Goal: Task Accomplishment & Management: Use online tool/utility

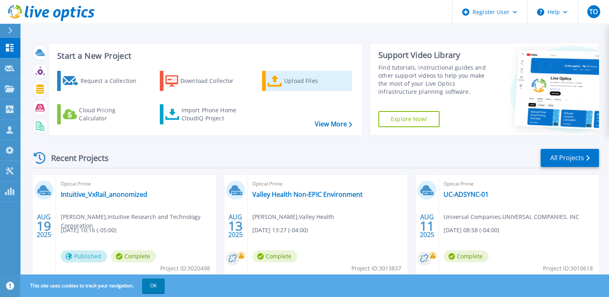
click at [302, 84] on div "Upload Files" at bounding box center [316, 81] width 64 height 16
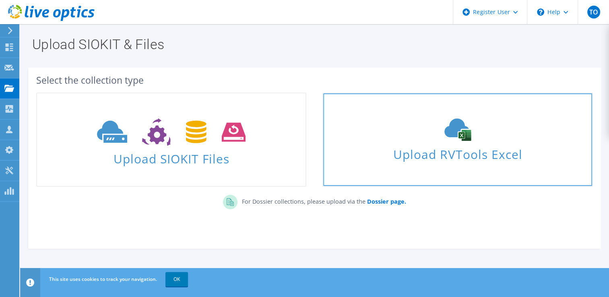
click at [441, 140] on icon at bounding box center [457, 129] width 121 height 23
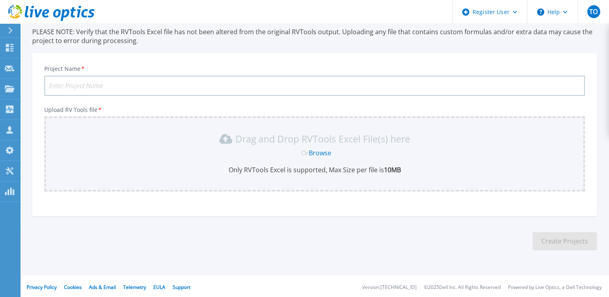
scroll to position [58, 0]
click at [319, 152] on link "Browse" at bounding box center [320, 151] width 23 height 9
click at [316, 150] on link "Browse" at bounding box center [320, 151] width 23 height 9
drag, startPoint x: 325, startPoint y: 149, endPoint x: 415, endPoint y: 147, distance: 90.1
click at [415, 147] on div "Or Browse" at bounding box center [315, 151] width 527 height 9
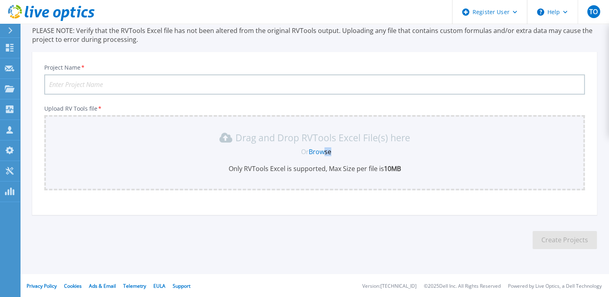
drag, startPoint x: 415, startPoint y: 147, endPoint x: 328, endPoint y: 147, distance: 86.9
click at [328, 147] on link "Browse" at bounding box center [320, 151] width 23 height 9
click at [317, 149] on link "Browse" at bounding box center [320, 151] width 23 height 9
click at [318, 150] on link "Browse" at bounding box center [320, 151] width 23 height 9
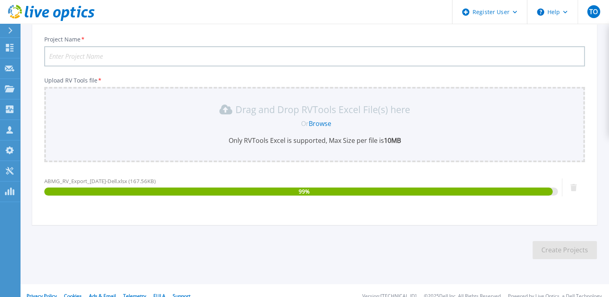
scroll to position [97, 0]
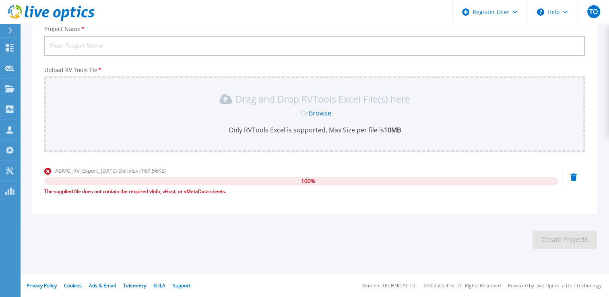
click at [148, 187] on div "The supplied file does not contain the required vInfo, vHost, or vMetaData shee…" at bounding box center [300, 191] width 513 height 8
click at [180, 188] on div "The supplied file does not contain the required vInfo, vHost, or vMetaData shee…" at bounding box center [300, 191] width 513 height 8
click at [284, 138] on div "Drag and Drop RVTools Excel File(s) here Or Browse Only RVTools Excel is suppor…" at bounding box center [314, 113] width 540 height 75
click at [378, 128] on p "Only RVTools Excel is supported, Max Size per file is 10MB" at bounding box center [314, 130] width 531 height 9
click at [571, 176] on icon at bounding box center [573, 176] width 6 height 7
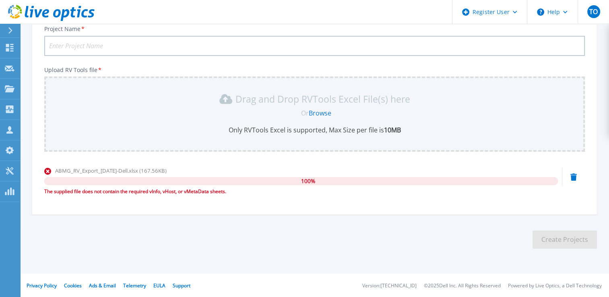
scroll to position [58, 0]
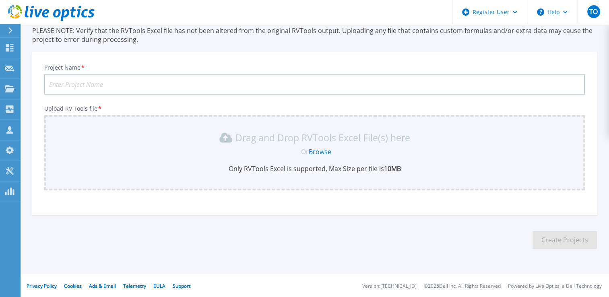
click at [313, 150] on link "Browse" at bounding box center [320, 151] width 23 height 9
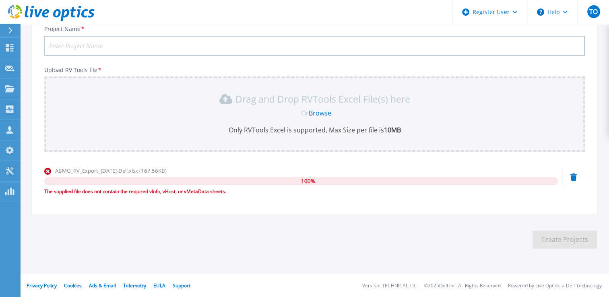
click at [571, 180] on icon at bounding box center [573, 176] width 6 height 7
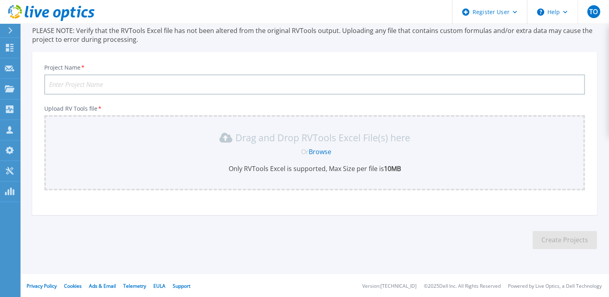
click at [323, 148] on link "Browse" at bounding box center [320, 151] width 23 height 9
